Goal: Obtain resource: Download file/media

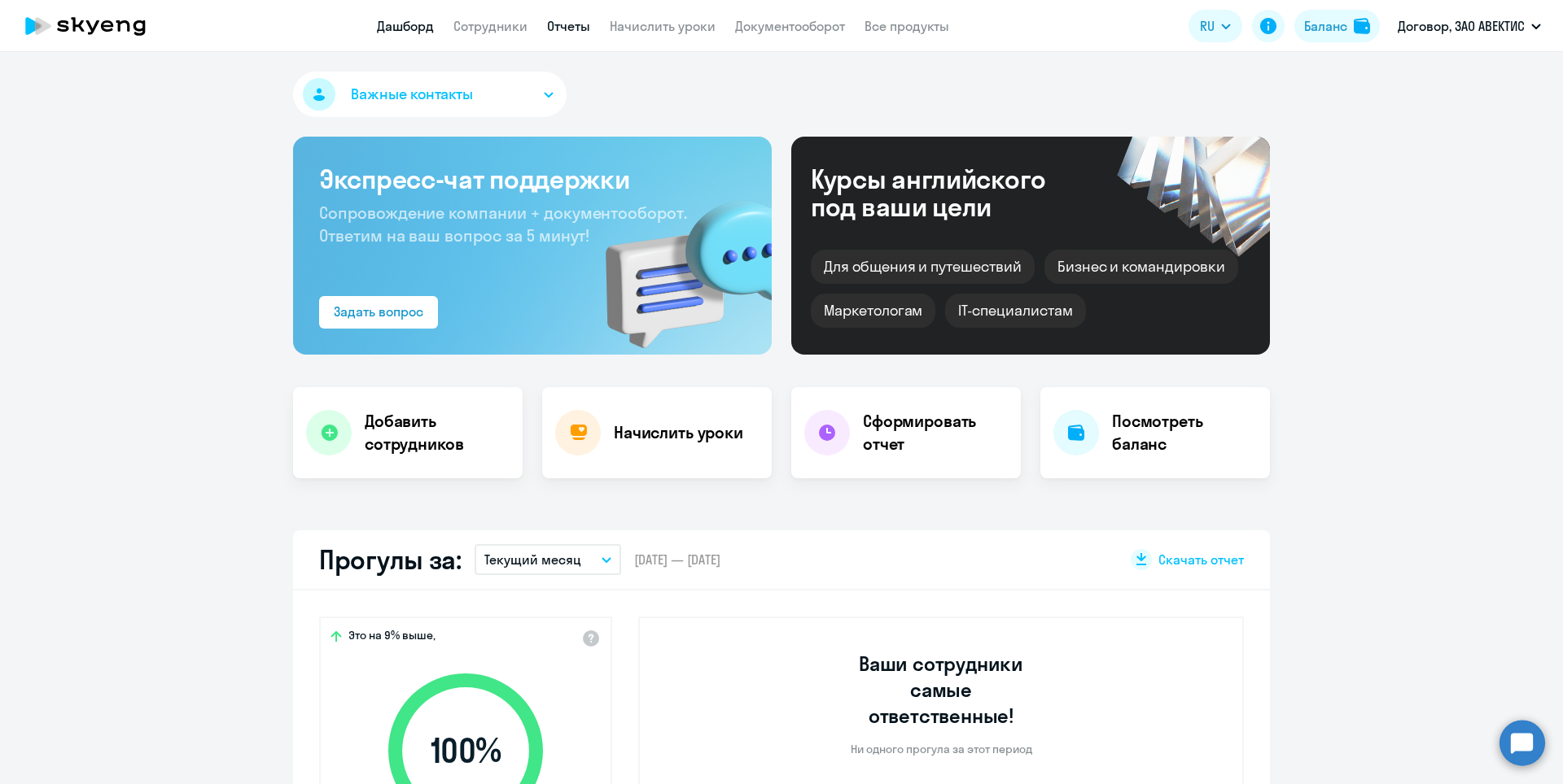
click at [555, 23] on link "Отчеты" at bounding box center [568, 26] width 43 height 16
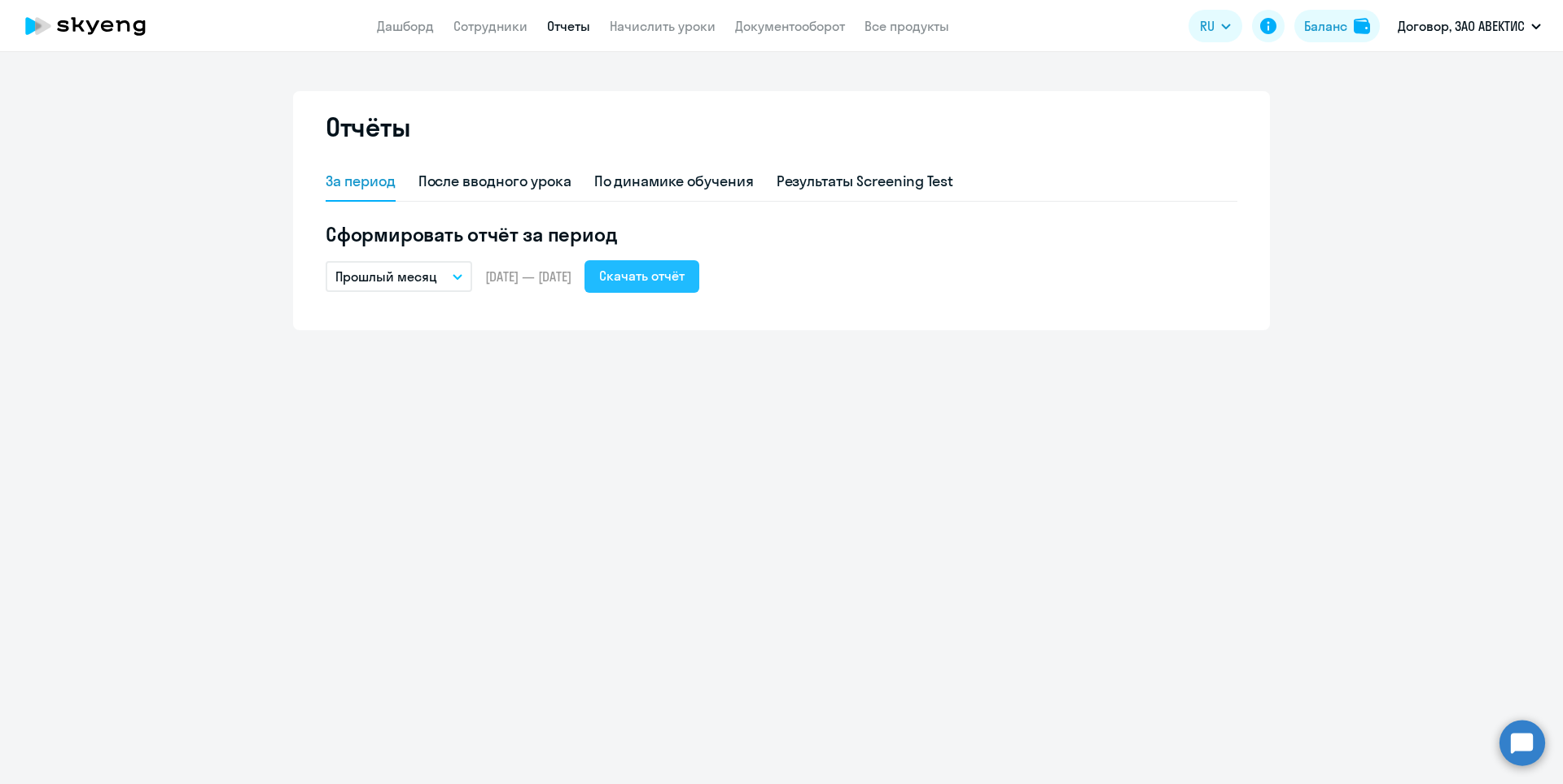
click at [679, 273] on div "Скачать отчёт" at bounding box center [641, 276] width 86 height 20
click at [774, 24] on link "Документооборот" at bounding box center [790, 26] width 109 height 16
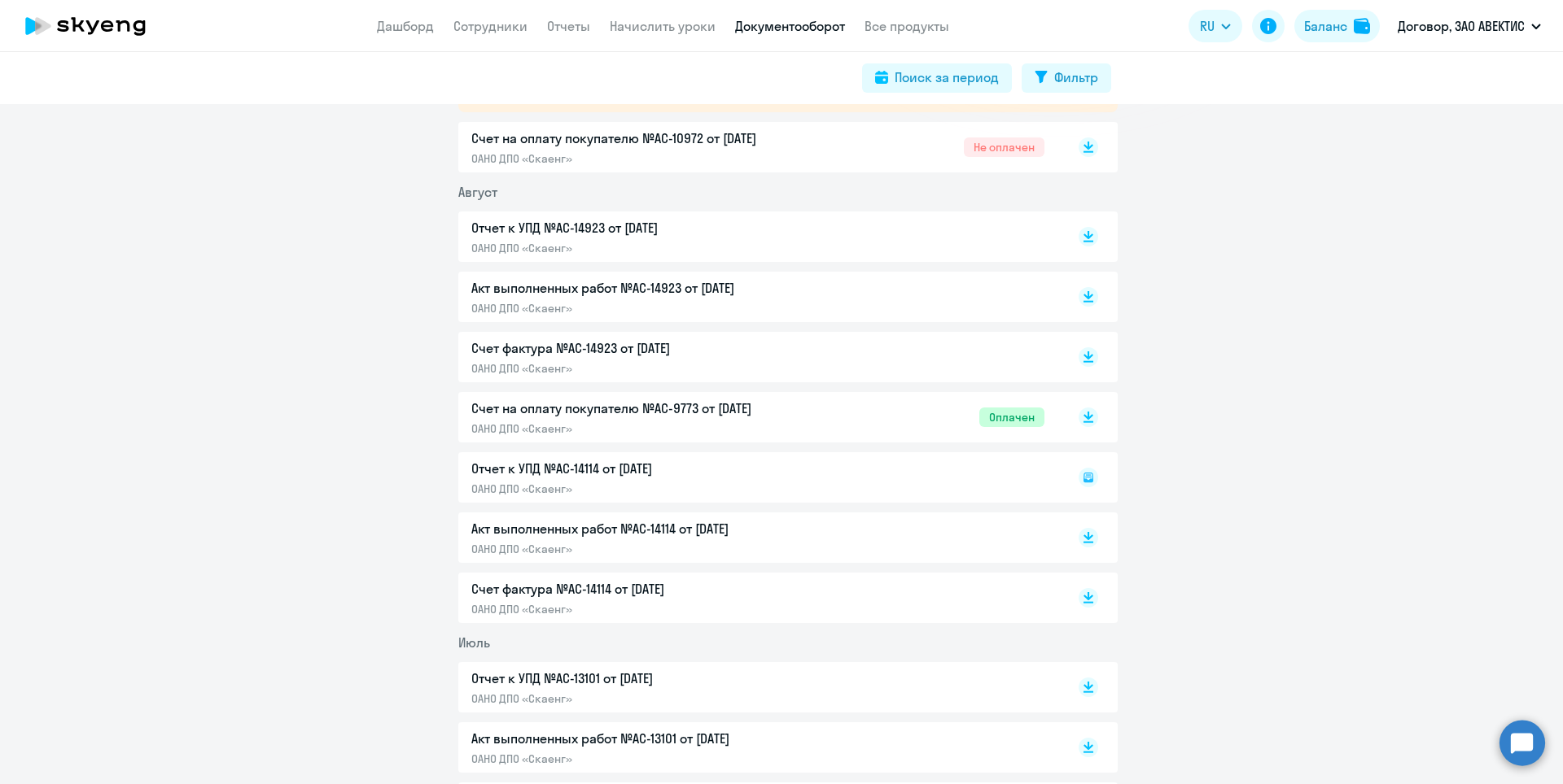
scroll to position [325, 0]
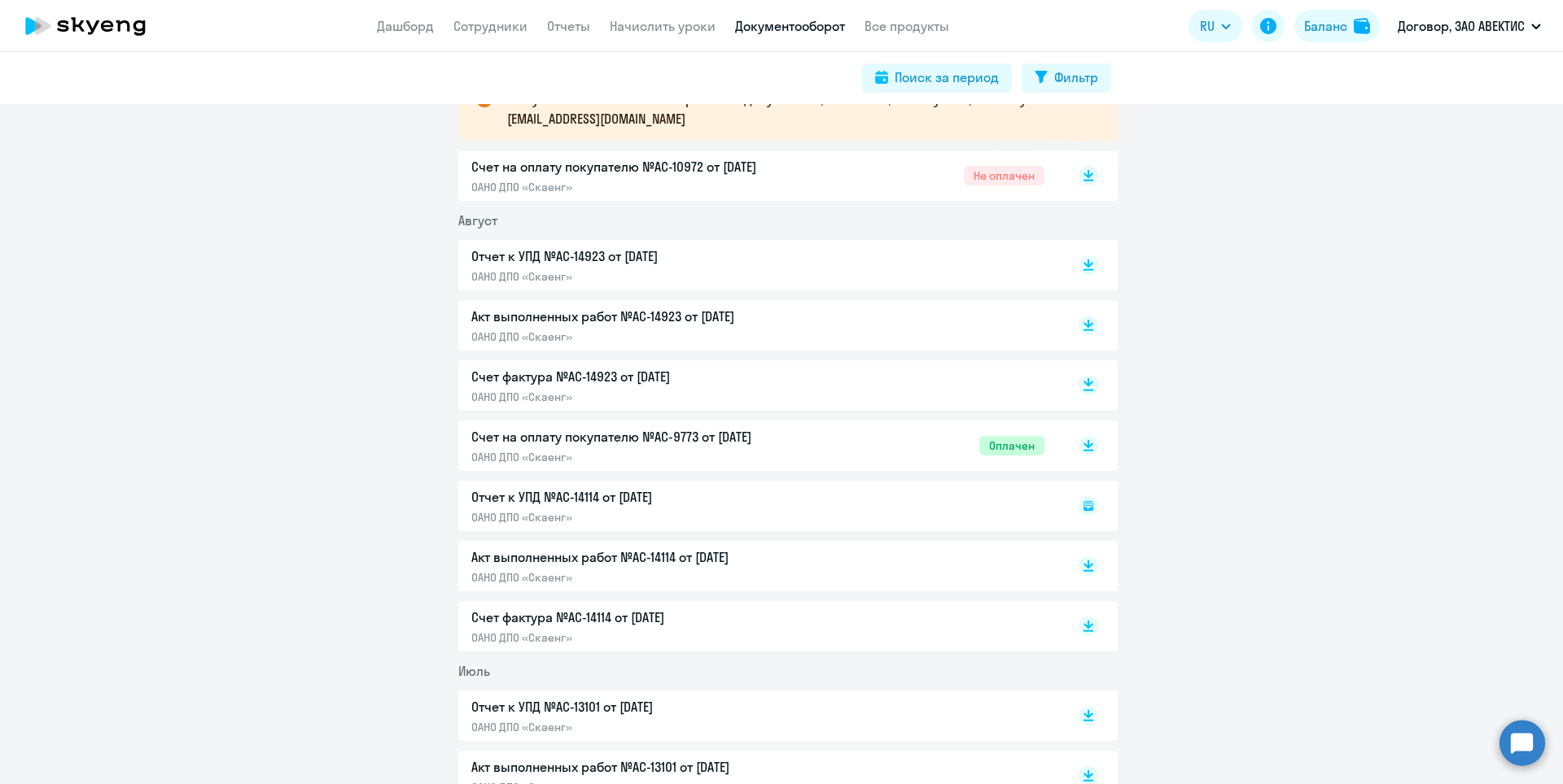
click at [1086, 381] on icon at bounding box center [1088, 382] width 10 height 8
click at [1086, 327] on rect at bounding box center [1088, 326] width 20 height 20
click at [1082, 272] on rect at bounding box center [1088, 265] width 20 height 20
